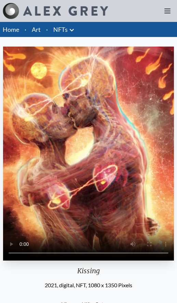
click at [71, 34] on icon at bounding box center [72, 30] width 8 height 8
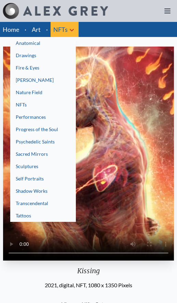
click at [102, 94] on div at bounding box center [88, 151] width 177 height 303
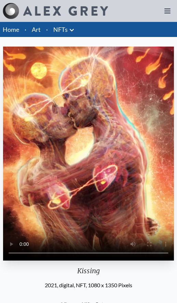
click at [8, 29] on link "Home" at bounding box center [11, 30] width 16 height 8
click at [5, 35] on li "Home" at bounding box center [11, 29] width 22 height 15
click at [10, 31] on link "Home" at bounding box center [11, 30] width 16 height 8
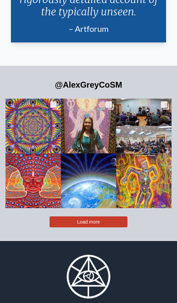
scroll to position [1581, 0]
click at [102, 144] on div "[PERSON_NAME] was a beloved friend of the Visionary Art Community. She and [PER…" at bounding box center [88, 134] width 45 height 19
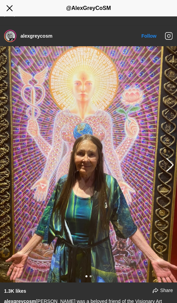
scroll to position [314, 0]
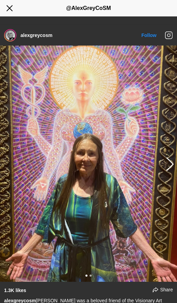
click at [23, 37] on link "alexgreycosm" at bounding box center [37, 35] width 32 height 5
